Goal: Information Seeking & Learning: Learn about a topic

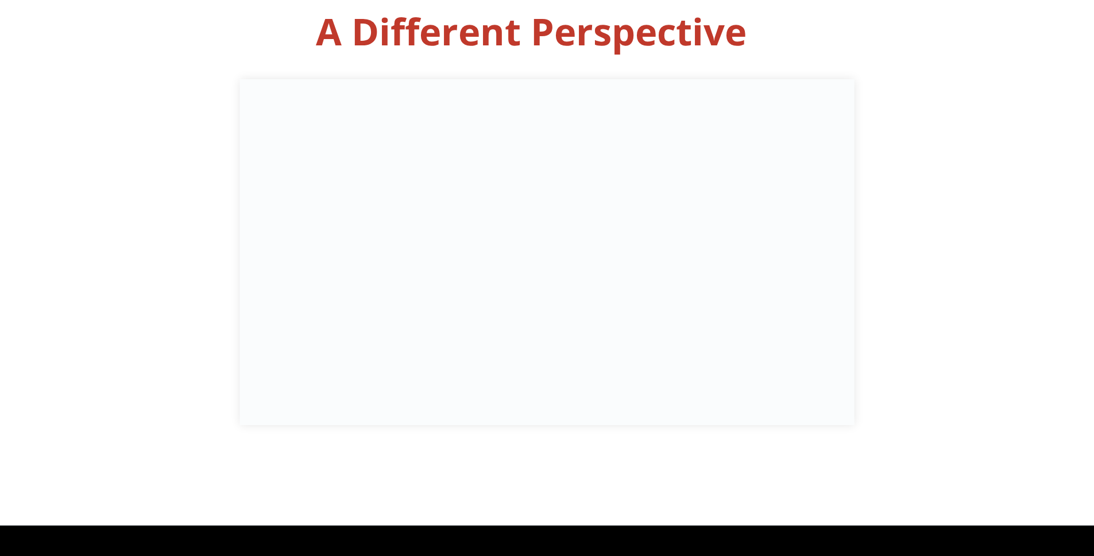
scroll to position [544, 0]
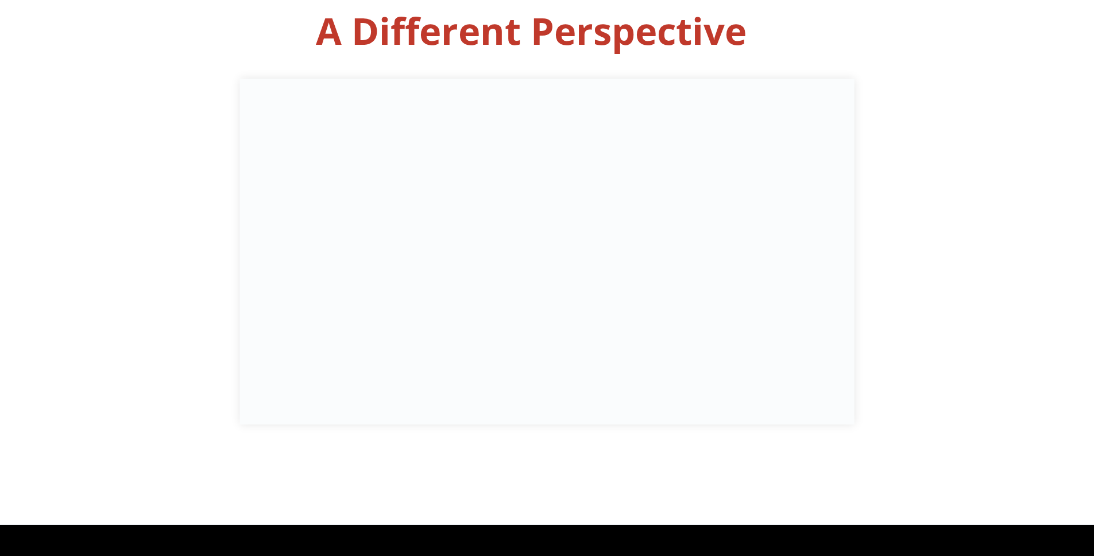
click at [598, 450] on div at bounding box center [547, 225] width 1094 height 599
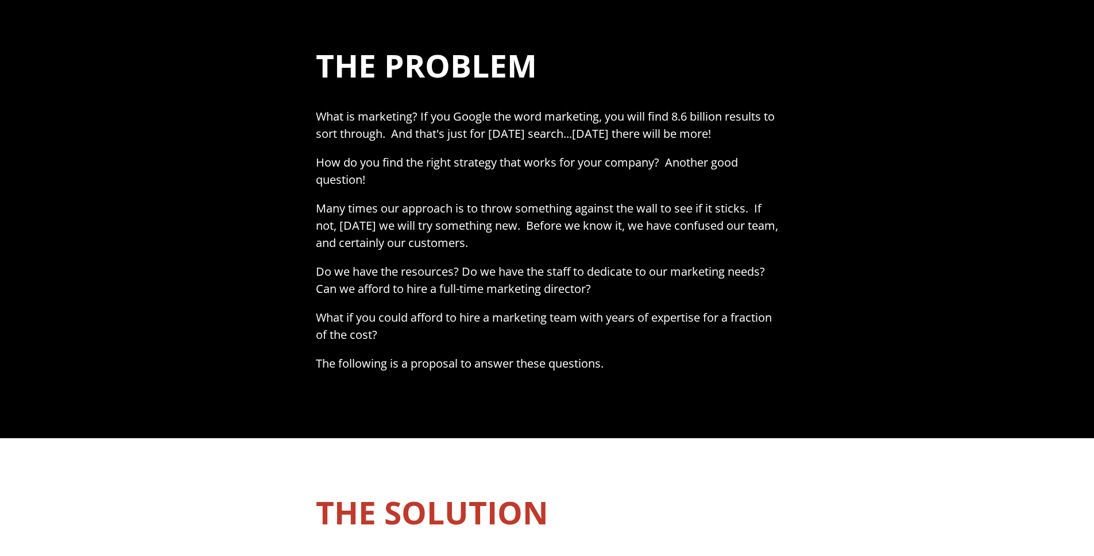
scroll to position [948, 0]
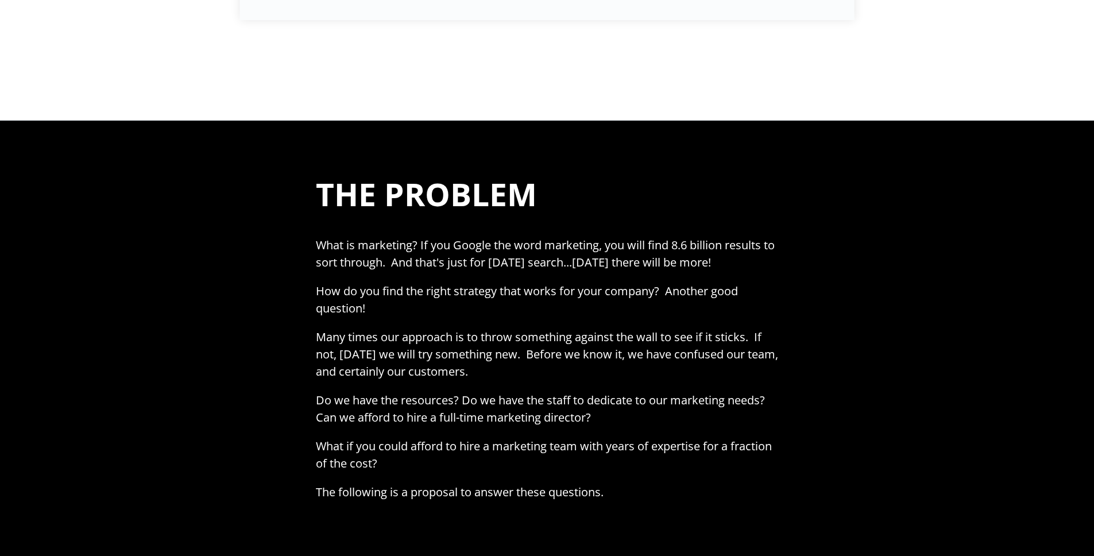
click at [334, 192] on span "THE PROBLEM" at bounding box center [426, 193] width 221 height 43
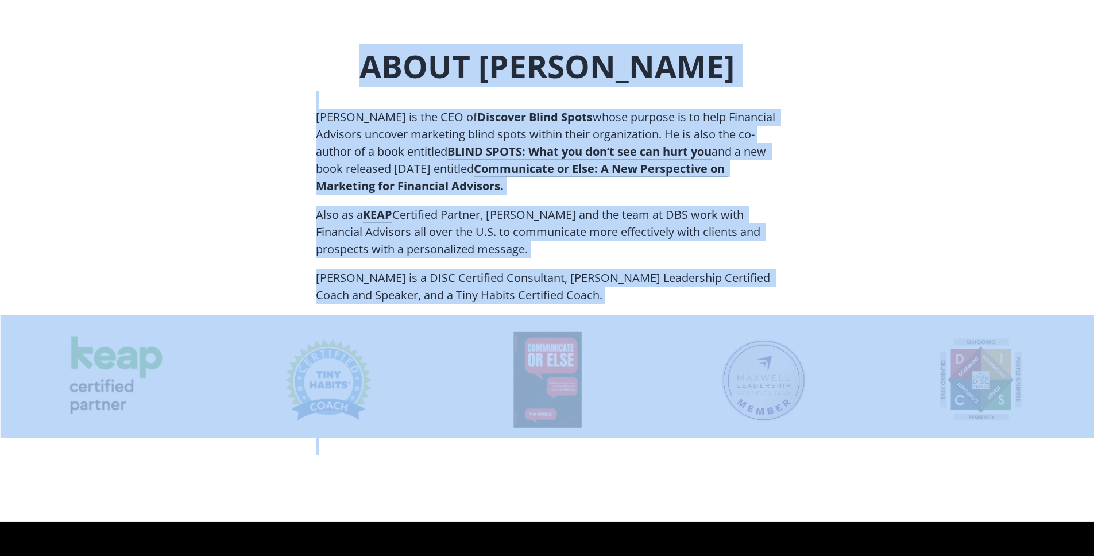
scroll to position [4395, 0]
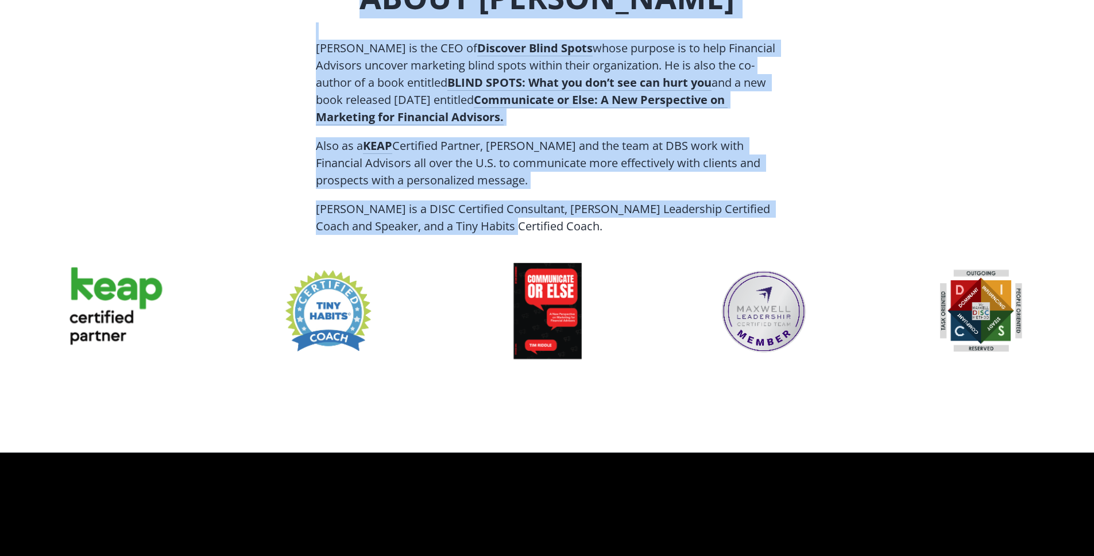
drag, startPoint x: 311, startPoint y: 186, endPoint x: 727, endPoint y: 224, distance: 418.0
copy div "LOR IPSUMDO ​ Sita co adipiscin? El sed Doeius tem inci utlaboree, dol magn ali…"
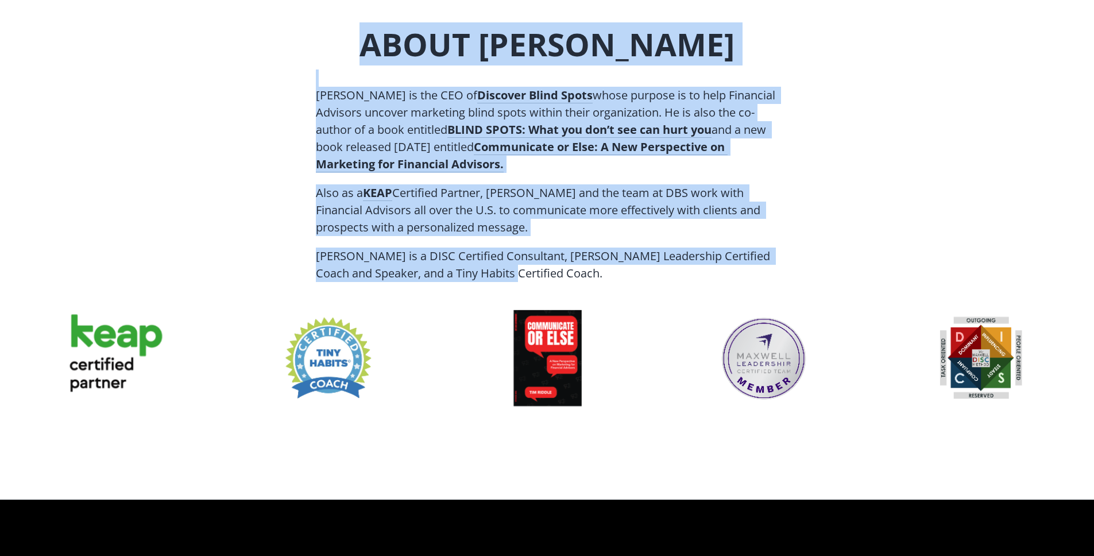
scroll to position [4300, 0]
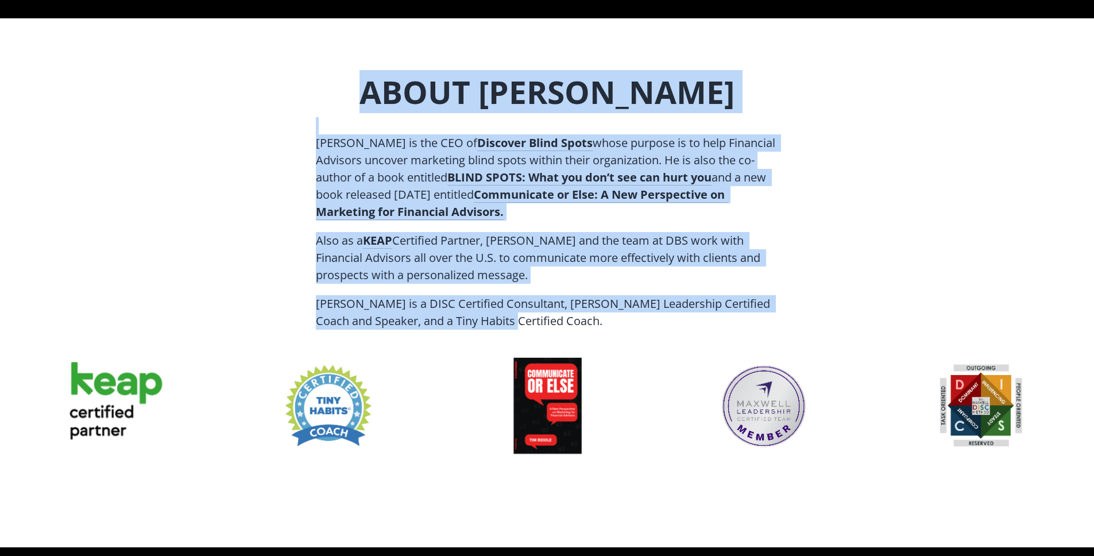
click at [565, 247] on p "Also as a KEAP Certified Partner, [PERSON_NAME] and the team at DBS work with F…" at bounding box center [547, 263] width 462 height 63
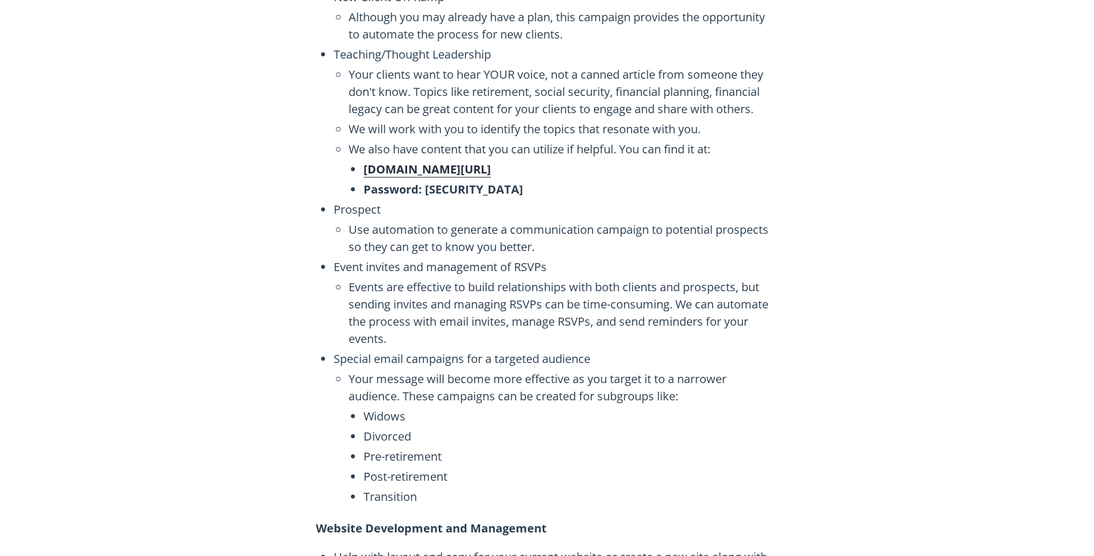
scroll to position [2808, 0]
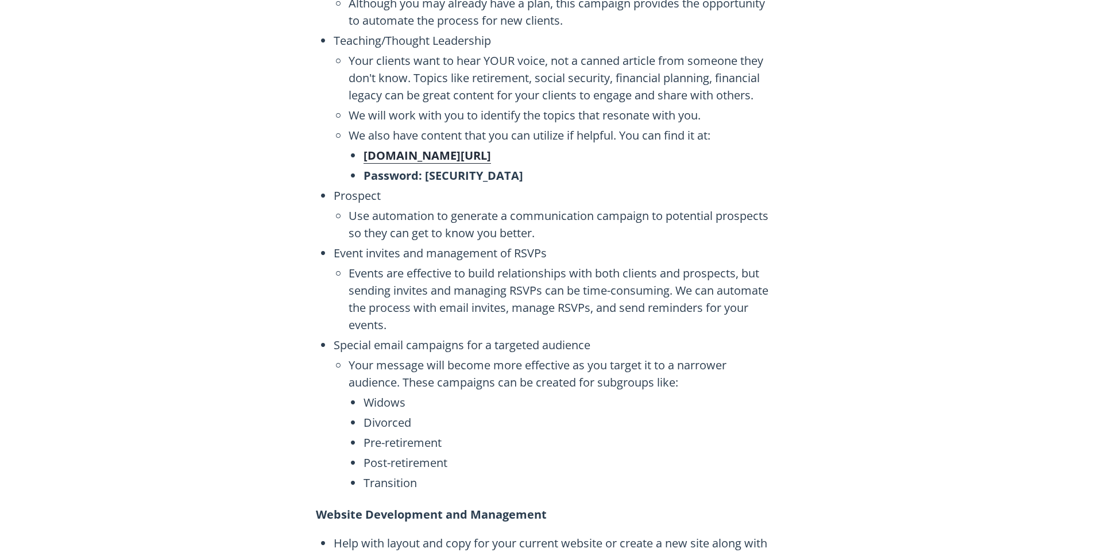
click at [564, 187] on span "Prospect" at bounding box center [556, 195] width 444 height 17
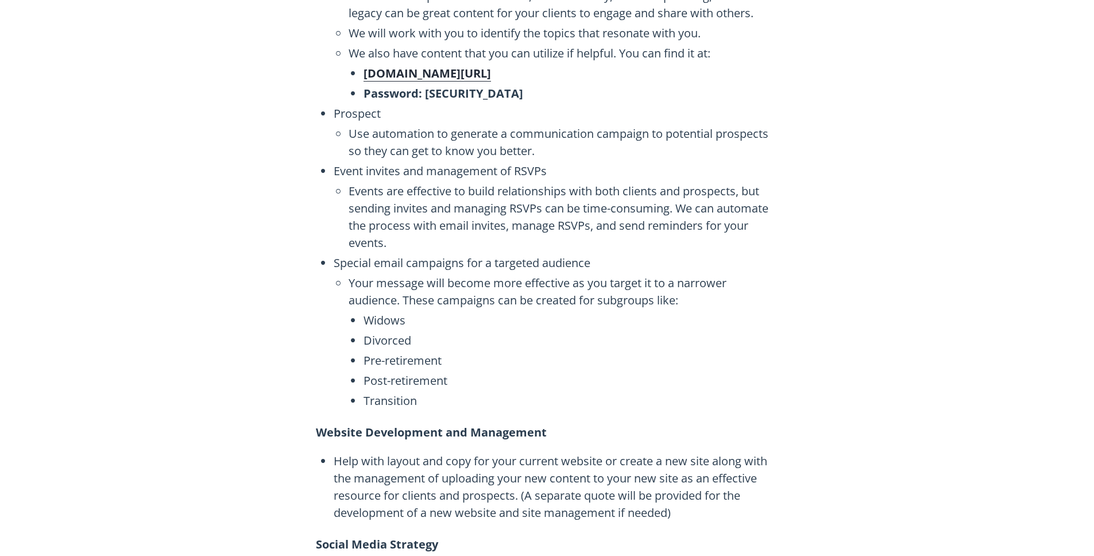
scroll to position [2954, 0]
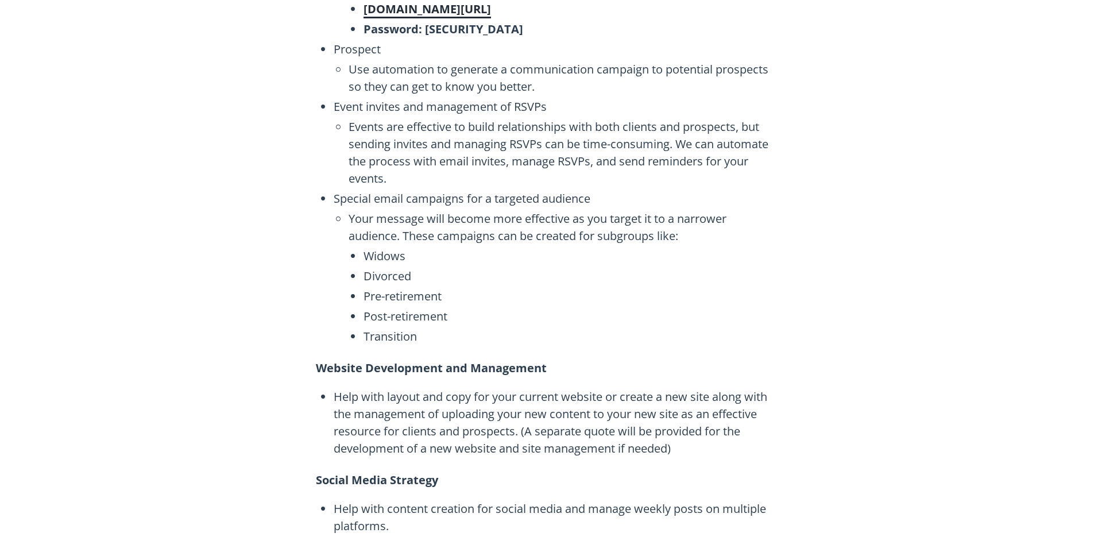
click at [491, 14] on span "[DOMAIN_NAME][URL]" at bounding box center [426, 8] width 127 height 15
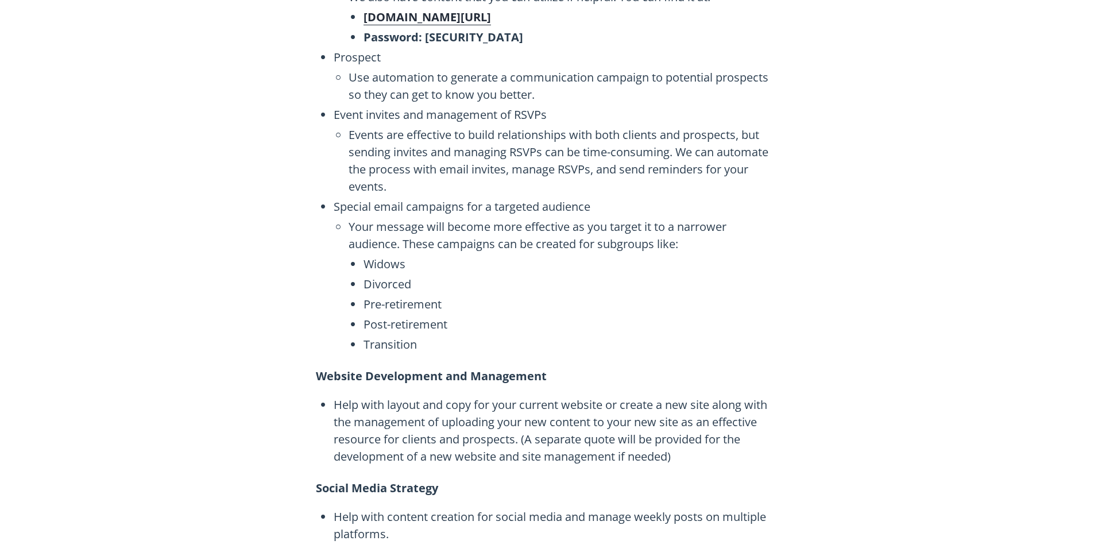
scroll to position [2906, 0]
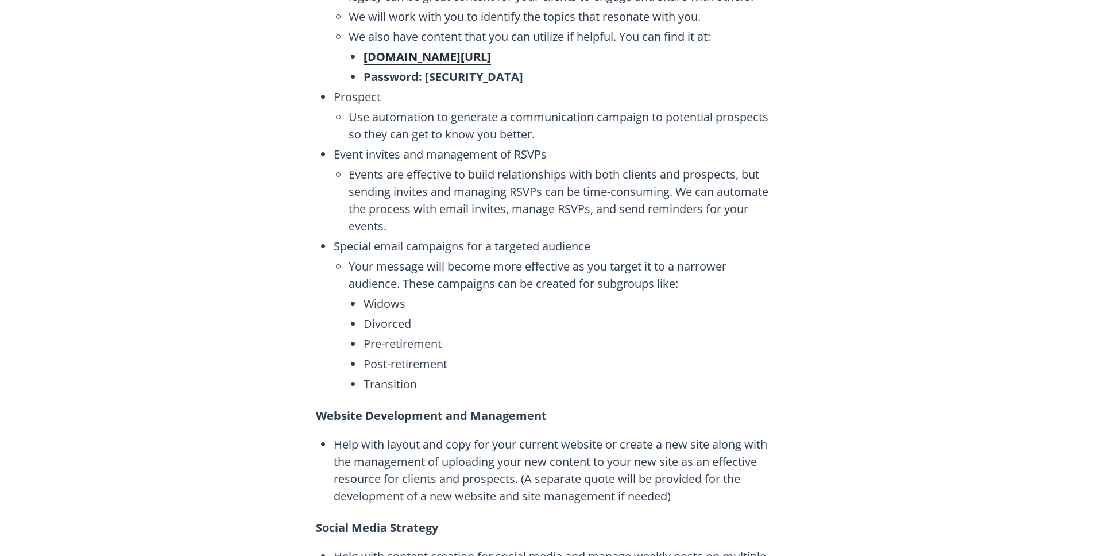
drag, startPoint x: 533, startPoint y: 74, endPoint x: 356, endPoint y: 62, distance: 177.8
click at [356, 62] on ul "[DOMAIN_NAME][URL] Password: [SECURITY_DATA]" at bounding box center [562, 68] width 432 height 40
click at [548, 79] on span "Password: [SECURITY_DATA]" at bounding box center [570, 76] width 414 height 17
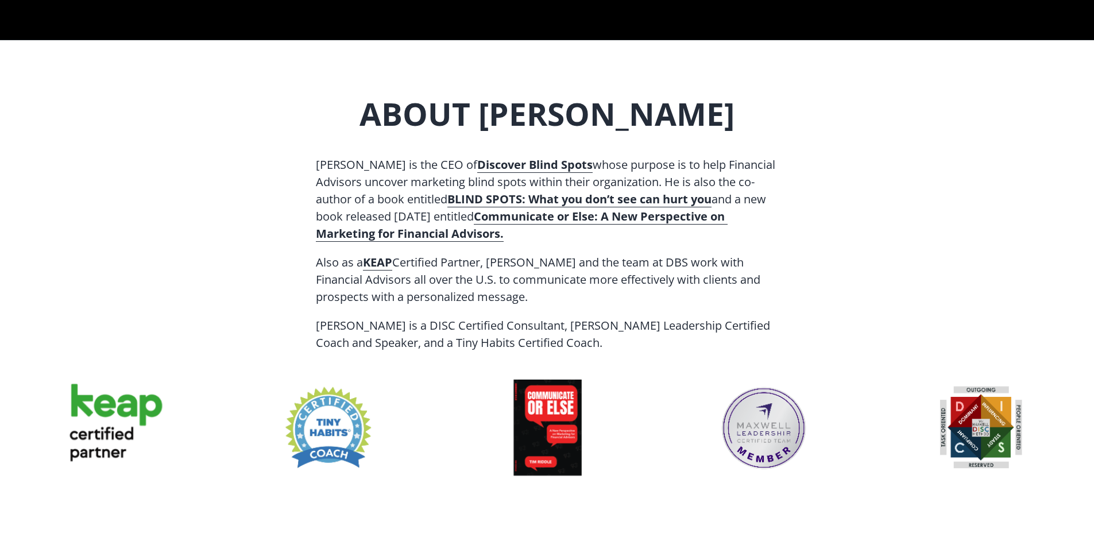
scroll to position [4280, 0]
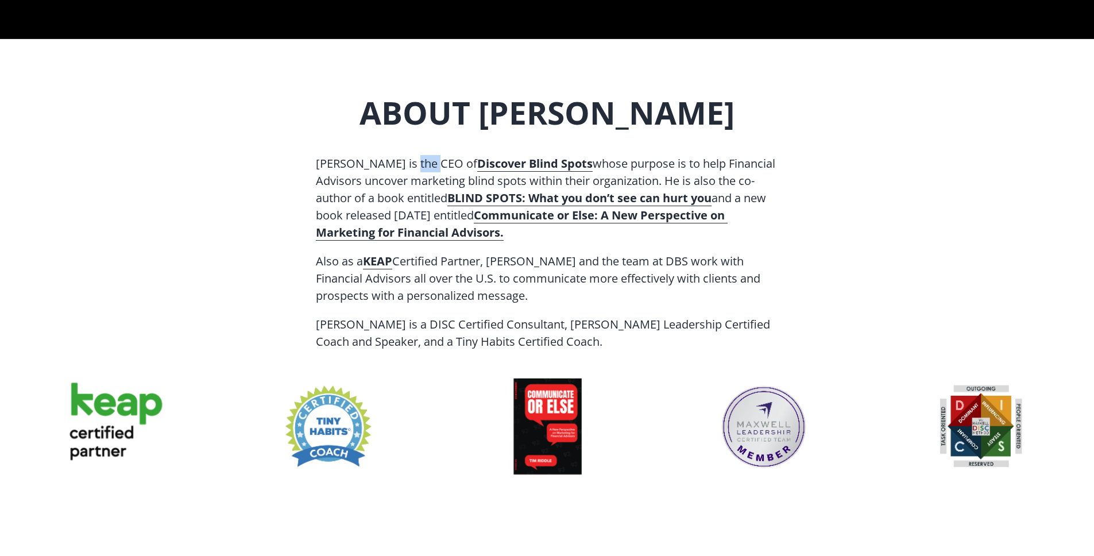
drag, startPoint x: 401, startPoint y: 162, endPoint x: 430, endPoint y: 162, distance: 29.3
click at [430, 162] on p "​ [PERSON_NAME] is the CEO of Discover Blind Spots whose purpose is to help Fin…" at bounding box center [547, 195] width 462 height 115
click at [411, 163] on p "​ [PERSON_NAME] is the CEO of Discover Blind Spots whose purpose is to help Fin…" at bounding box center [547, 195] width 462 height 115
click at [359, 169] on p "​ [PERSON_NAME] is the CEO of Discover Blind Spots whose purpose is to help Fin…" at bounding box center [547, 195] width 462 height 115
drag, startPoint x: 402, startPoint y: 164, endPoint x: 410, endPoint y: 164, distance: 7.5
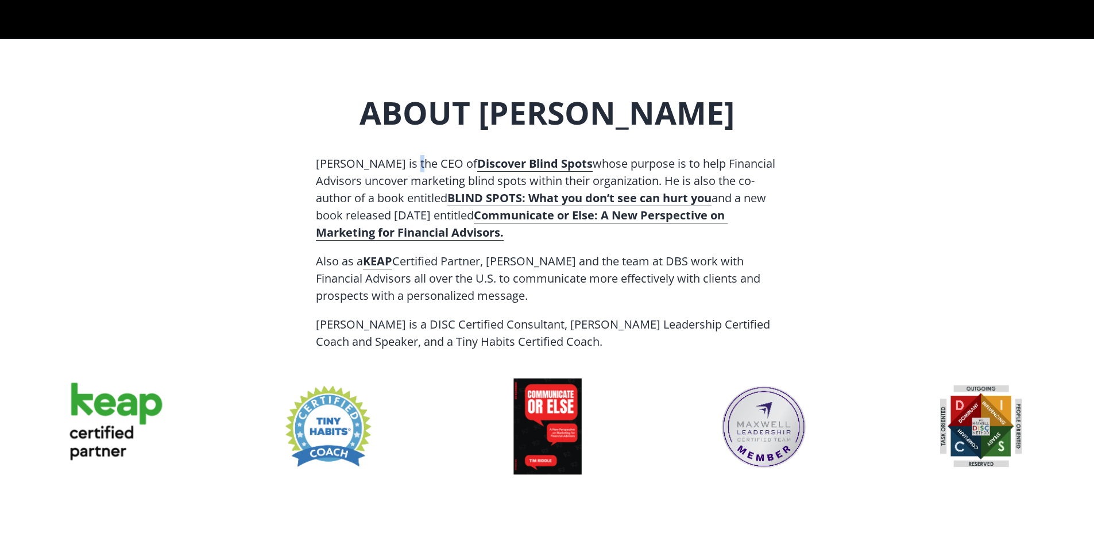
click at [410, 164] on p "​ [PERSON_NAME] is the CEO of Discover Blind Spots whose purpose is to help Fin…" at bounding box center [547, 195] width 462 height 115
click at [407, 164] on p "​ [PERSON_NAME] is the CEO of Discover Blind Spots whose purpose is to help Fin…" at bounding box center [547, 195] width 462 height 115
copy p "CEO of Discover Blind Spots"
drag, startPoint x: 409, startPoint y: 163, endPoint x: 563, endPoint y: 162, distance: 153.3
click at [563, 162] on p "​ [PERSON_NAME] is the CEO of Discover Blind Spots whose purpose is to help Fin…" at bounding box center [547, 195] width 462 height 115
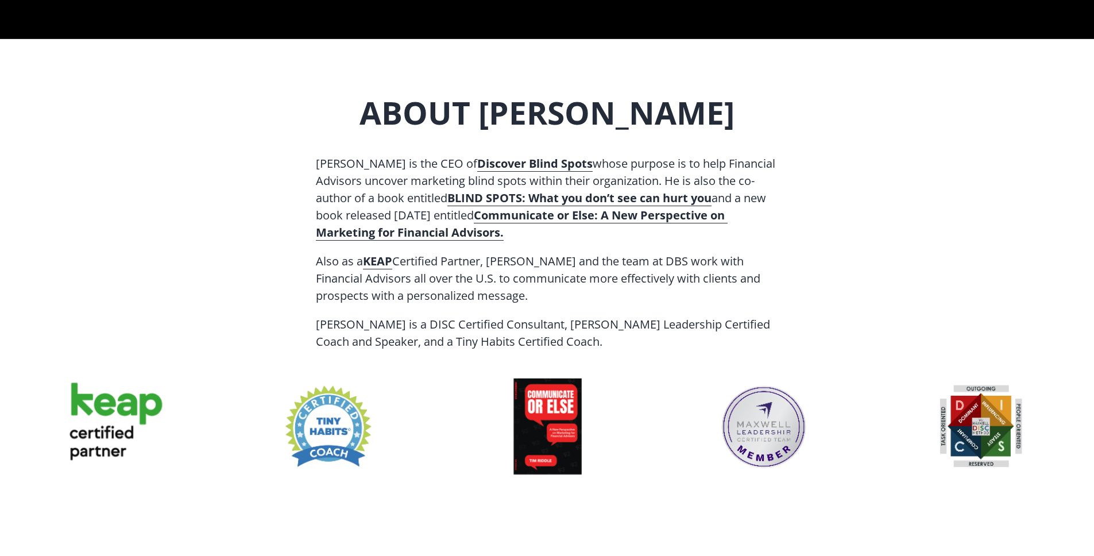
click at [412, 176] on p "​ [PERSON_NAME] is the CEO of Discover Blind Spots whose purpose is to help Fin…" at bounding box center [547, 195] width 462 height 115
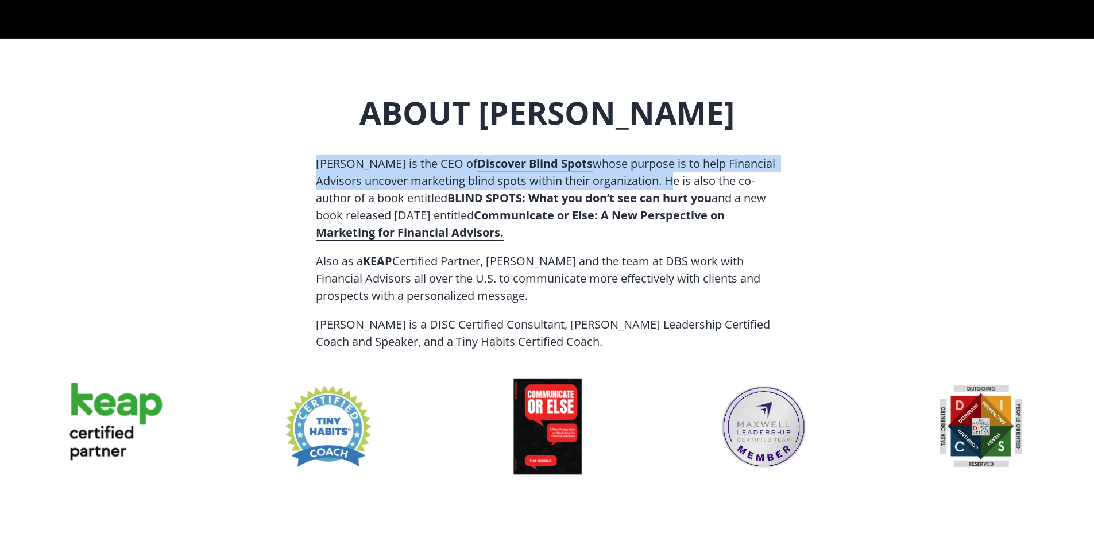
drag, startPoint x: 356, startPoint y: 163, endPoint x: 665, endPoint y: 179, distance: 309.8
click at [665, 179] on div "ABOUT [PERSON_NAME] ​ [PERSON_NAME] is the CEO of Discover Blind Spots whose pu…" at bounding box center [546, 304] width 491 height 420
copy p "​ [PERSON_NAME] is the CEO of Discover Blind Spots whose purpose is to help Fin…"
